Goal: Transaction & Acquisition: Purchase product/service

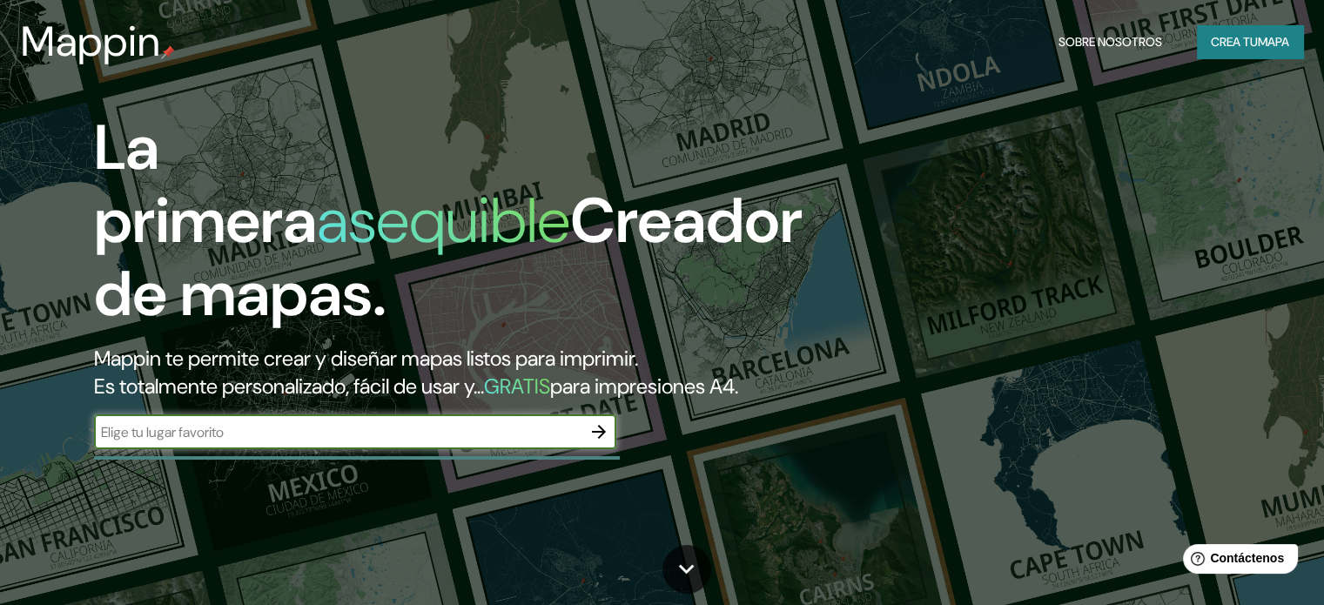
click at [155, 442] on input "text" at bounding box center [337, 432] width 487 height 20
type input "larcomar"
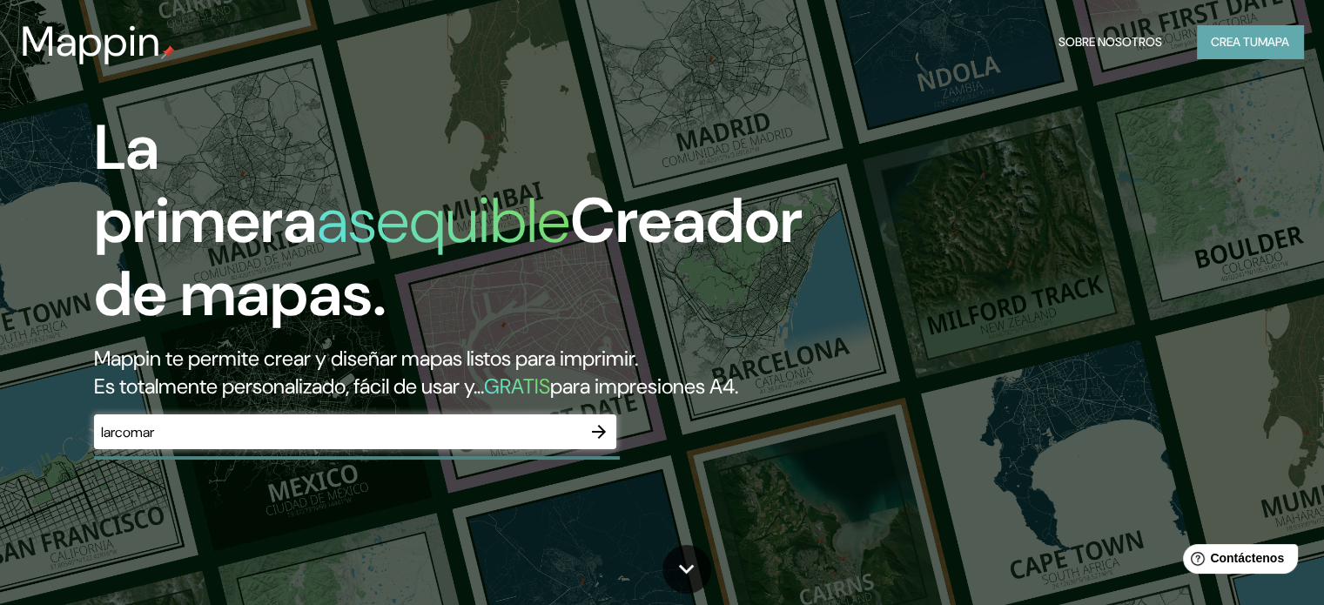
click at [1253, 32] on font "Crea tu" at bounding box center [1234, 41] width 47 height 23
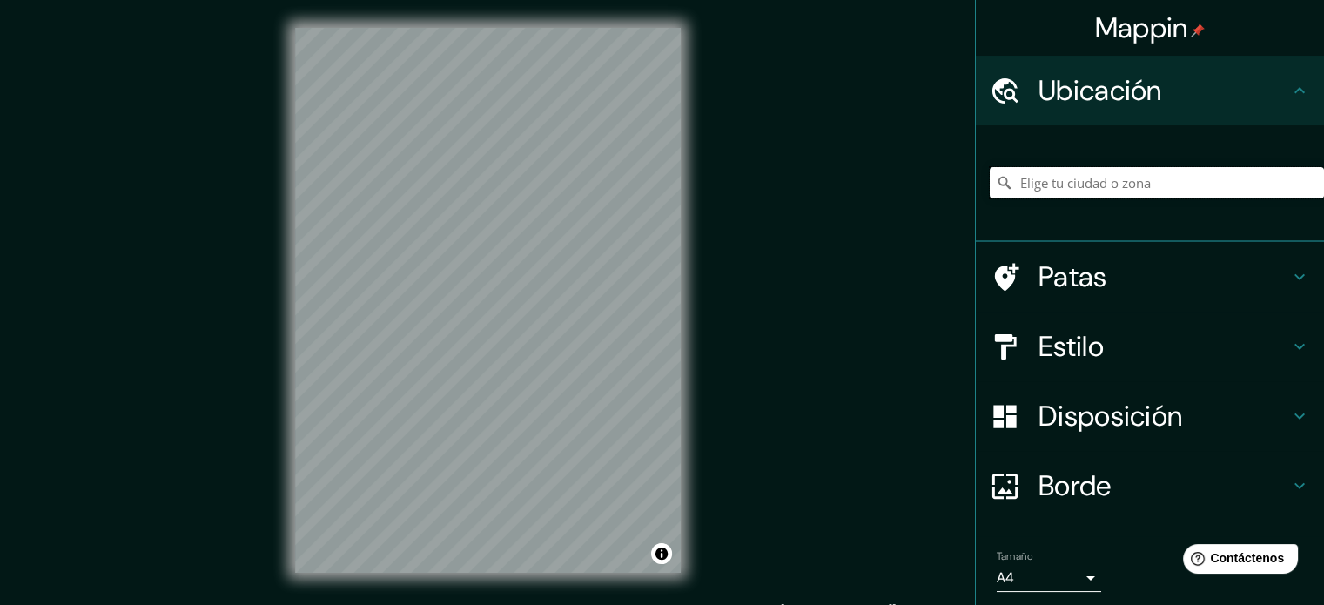
click at [1090, 189] on input "Elige tu ciudad o zona" at bounding box center [1157, 182] width 334 height 31
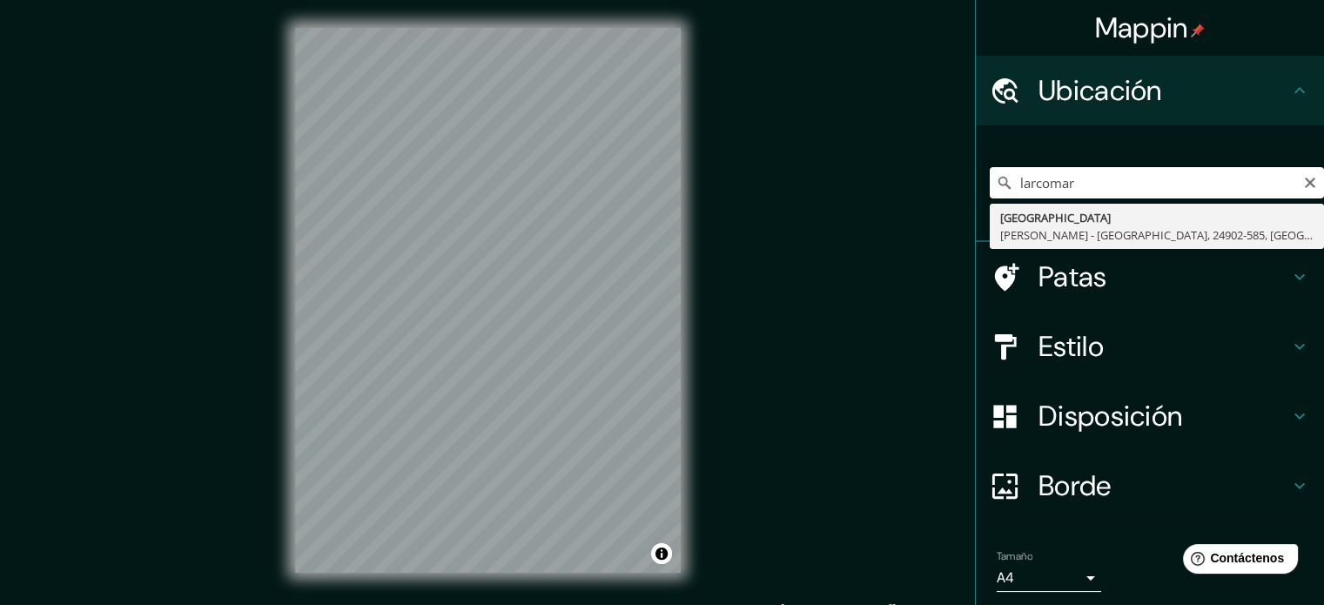
click at [1095, 180] on input "larcomar" at bounding box center [1157, 182] width 334 height 31
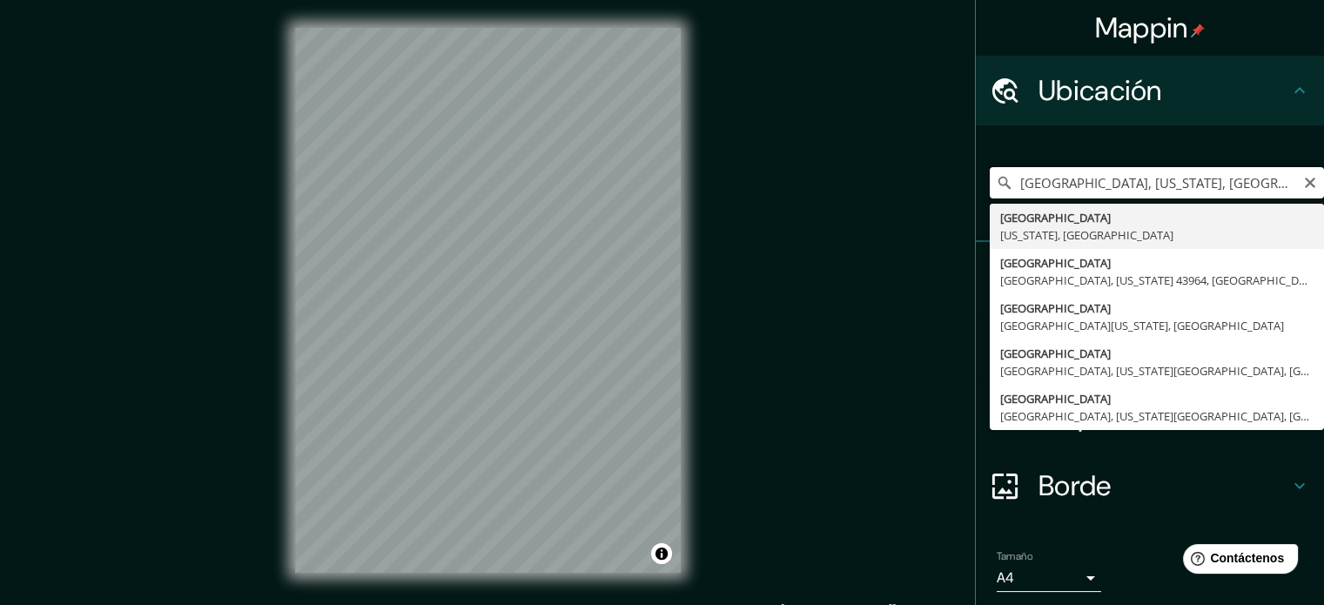
click at [1097, 180] on input "[GEOGRAPHIC_DATA], [US_STATE], [GEOGRAPHIC_DATA]" at bounding box center [1157, 182] width 334 height 31
type input "[GEOGRAPHIC_DATA], [US_STATE], Estperuados Unidos"
drag, startPoint x: 1246, startPoint y: 194, endPoint x: 903, endPoint y: 194, distance: 343.8
click at [903, 194] on div "Mappin Ubicación [GEOGRAPHIC_DATA], [US_STATE], Estperuados Unidos [GEOGRAPHIC_…" at bounding box center [662, 314] width 1324 height 628
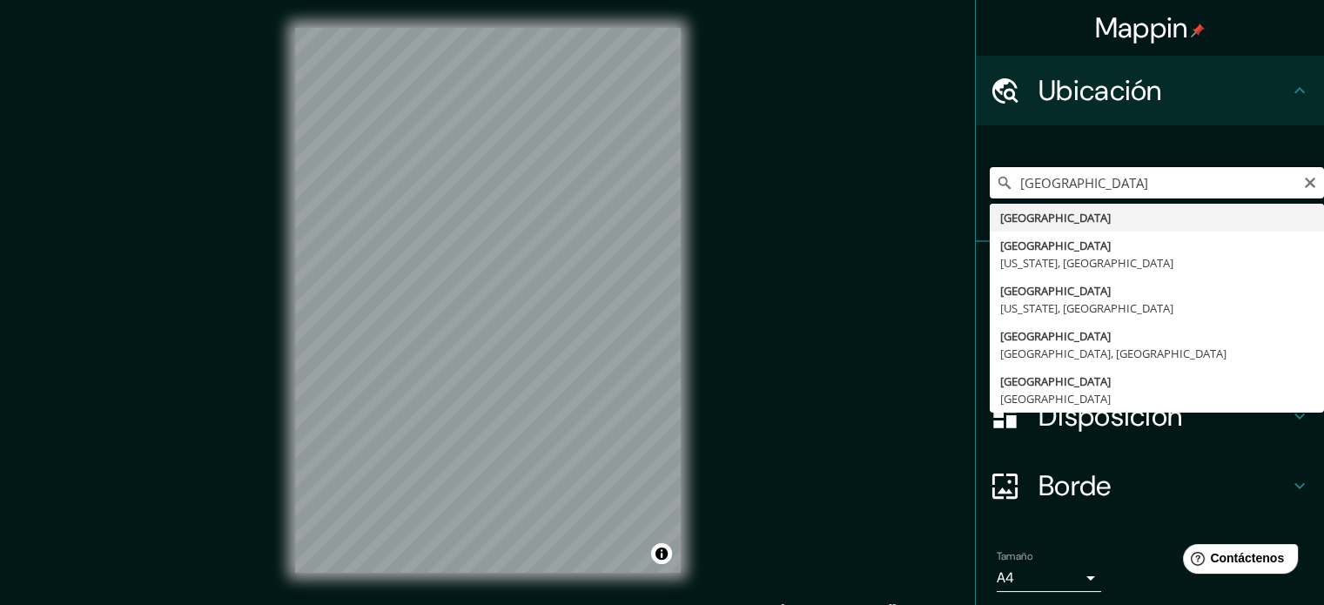
click at [1094, 190] on input "[GEOGRAPHIC_DATA]" at bounding box center [1157, 182] width 334 height 31
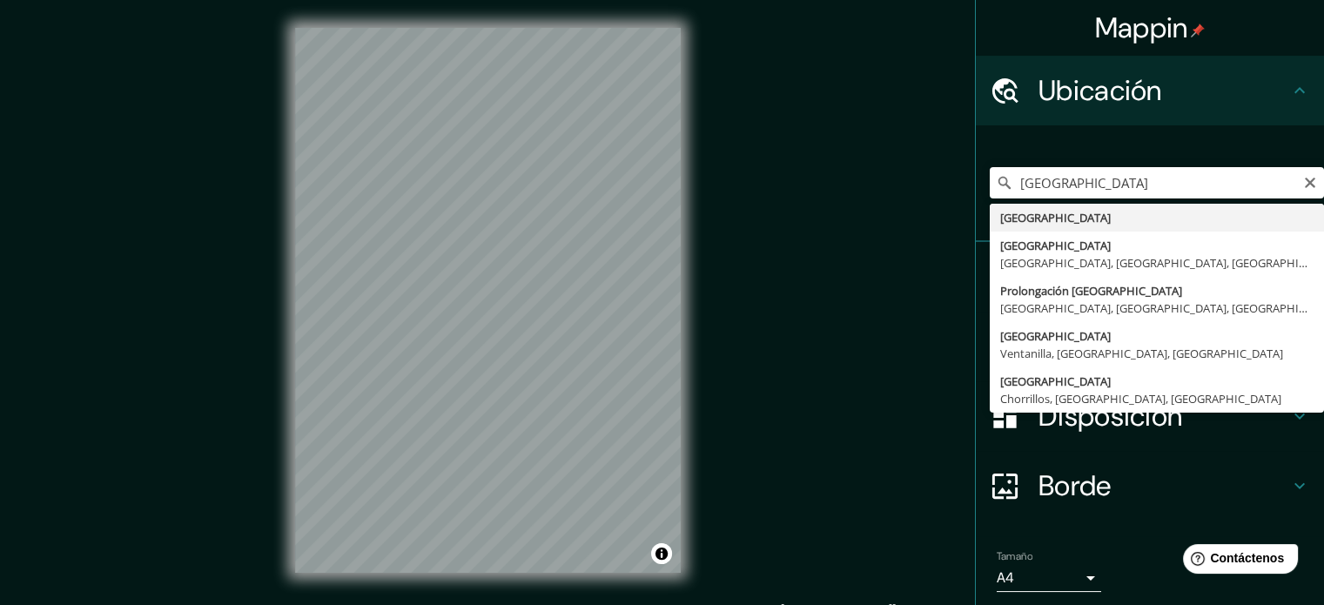
type input "[GEOGRAPHIC_DATA], [GEOGRAPHIC_DATA], [GEOGRAPHIC_DATA], [GEOGRAPHIC_DATA]"
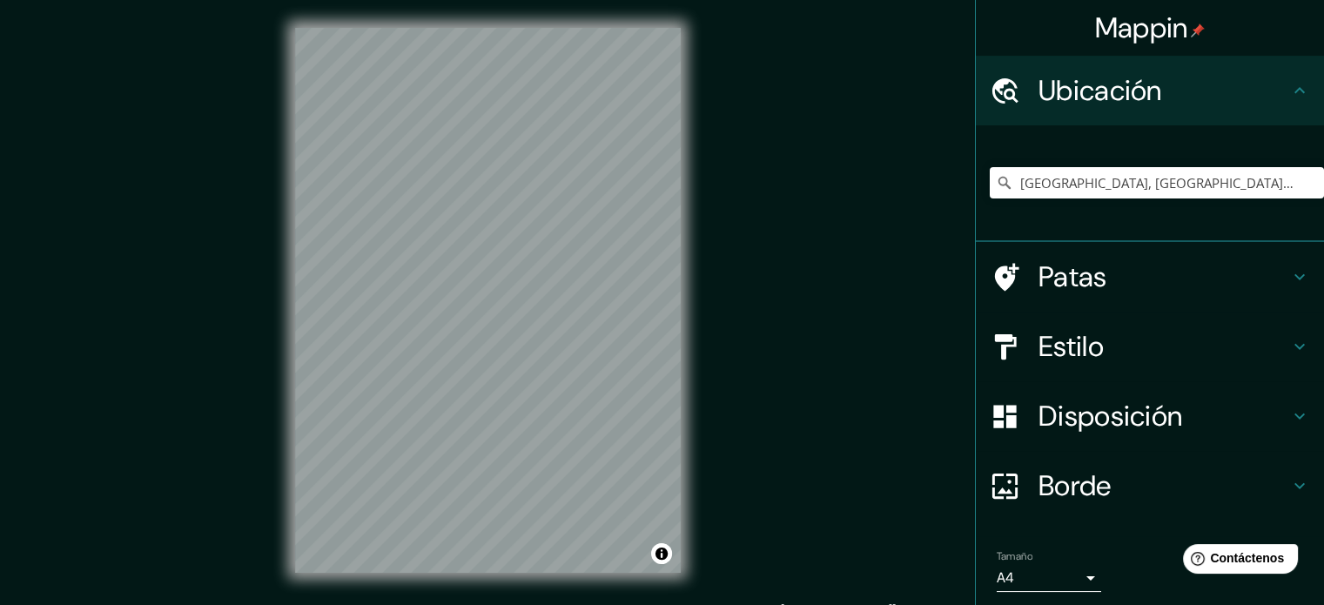
click at [1158, 285] on h4 "Patas" at bounding box center [1163, 276] width 251 height 35
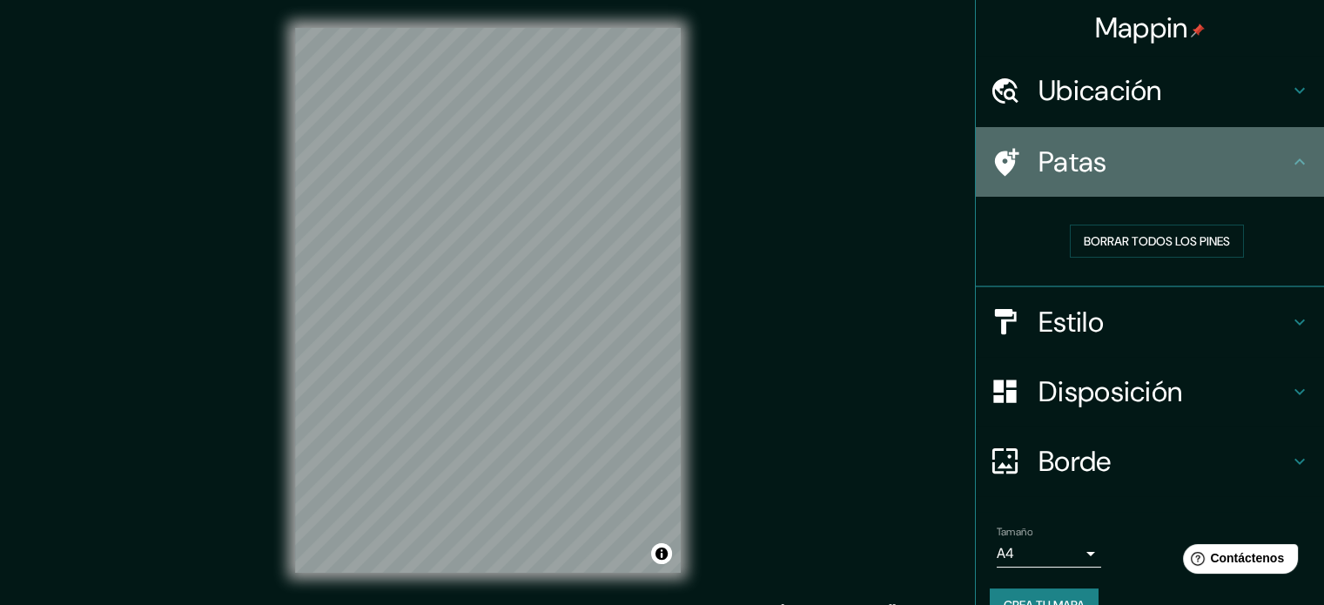
click at [1263, 176] on h4 "Patas" at bounding box center [1163, 161] width 251 height 35
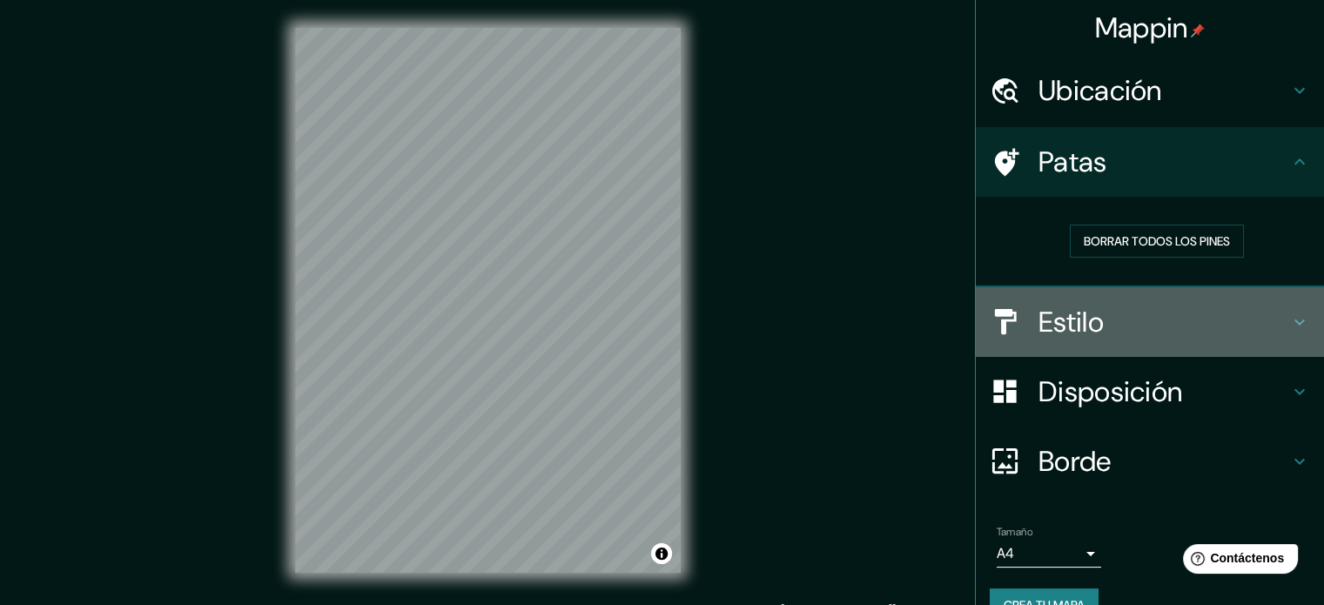
click at [1292, 315] on icon at bounding box center [1299, 322] width 21 height 21
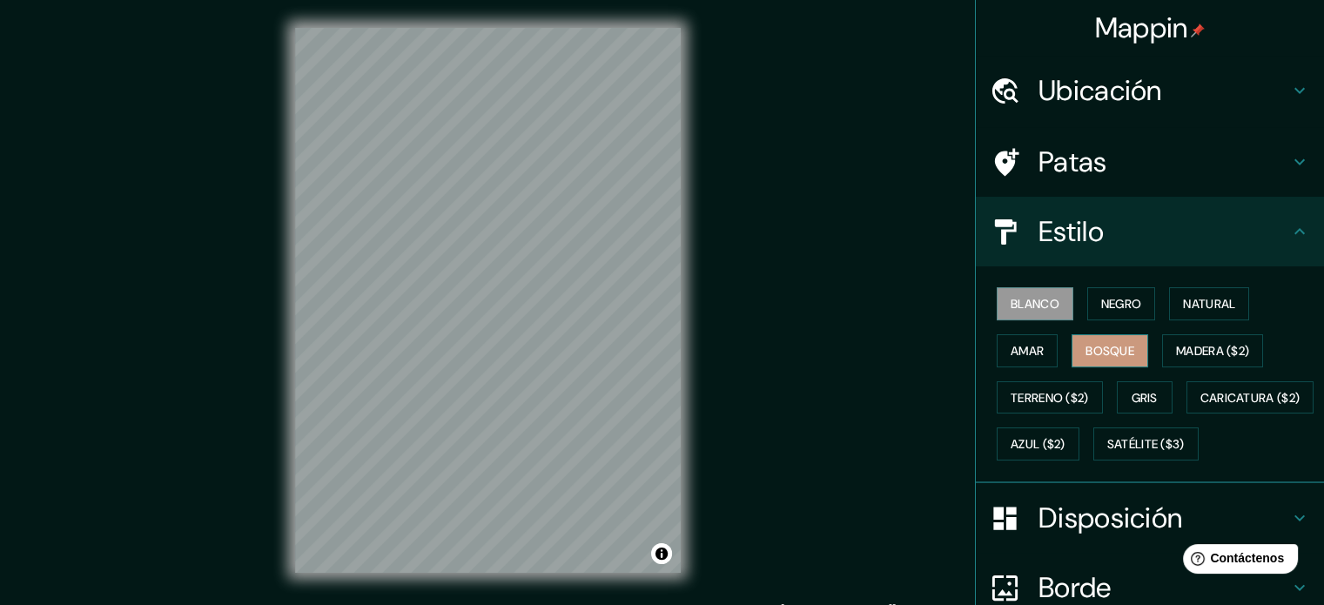
click at [1111, 354] on font "Bosque" at bounding box center [1109, 351] width 49 height 16
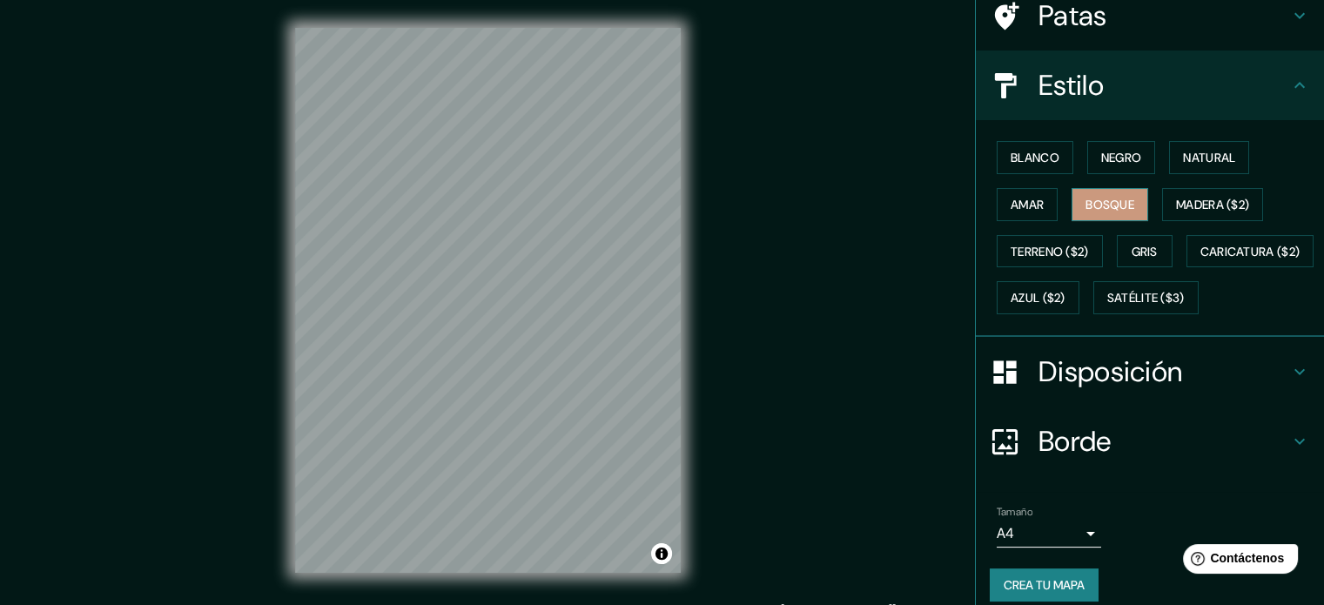
scroll to position [205, 0]
